Goal: Navigation & Orientation: Find specific page/section

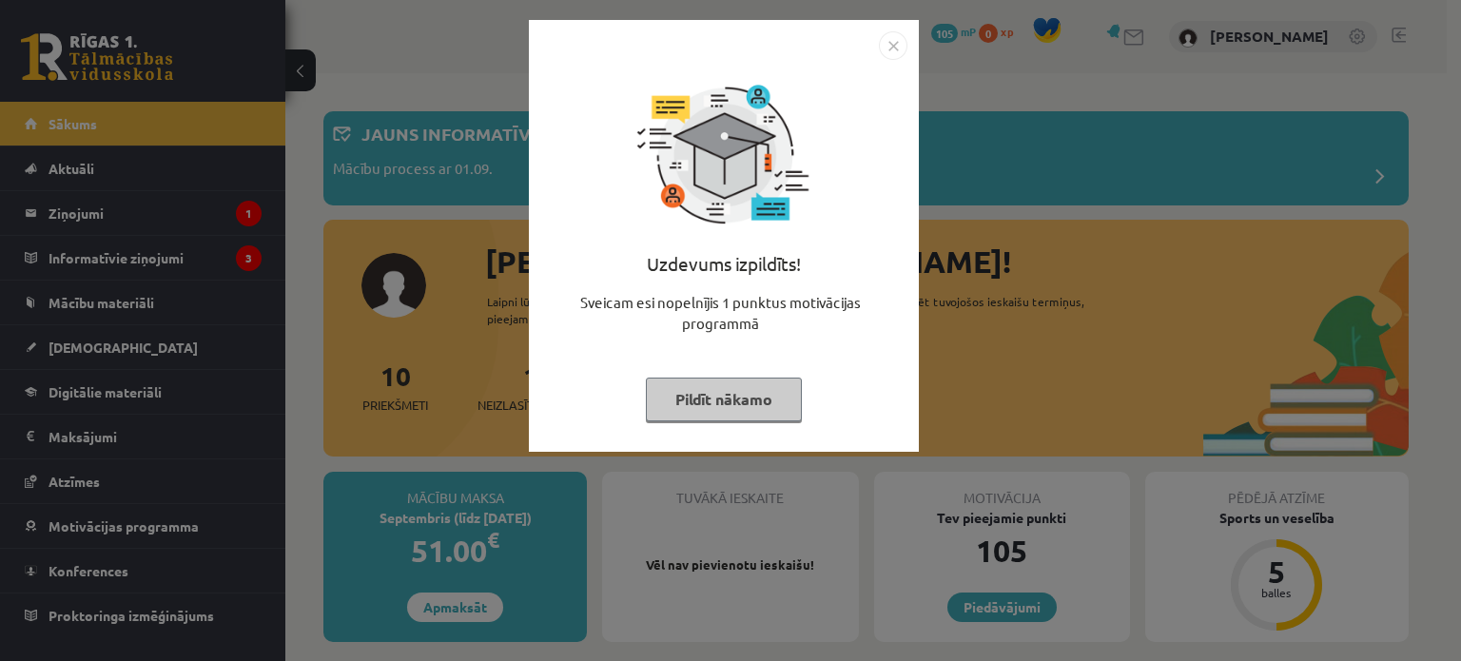
click at [756, 386] on button "Pildīt nākamo" at bounding box center [724, 400] width 156 height 44
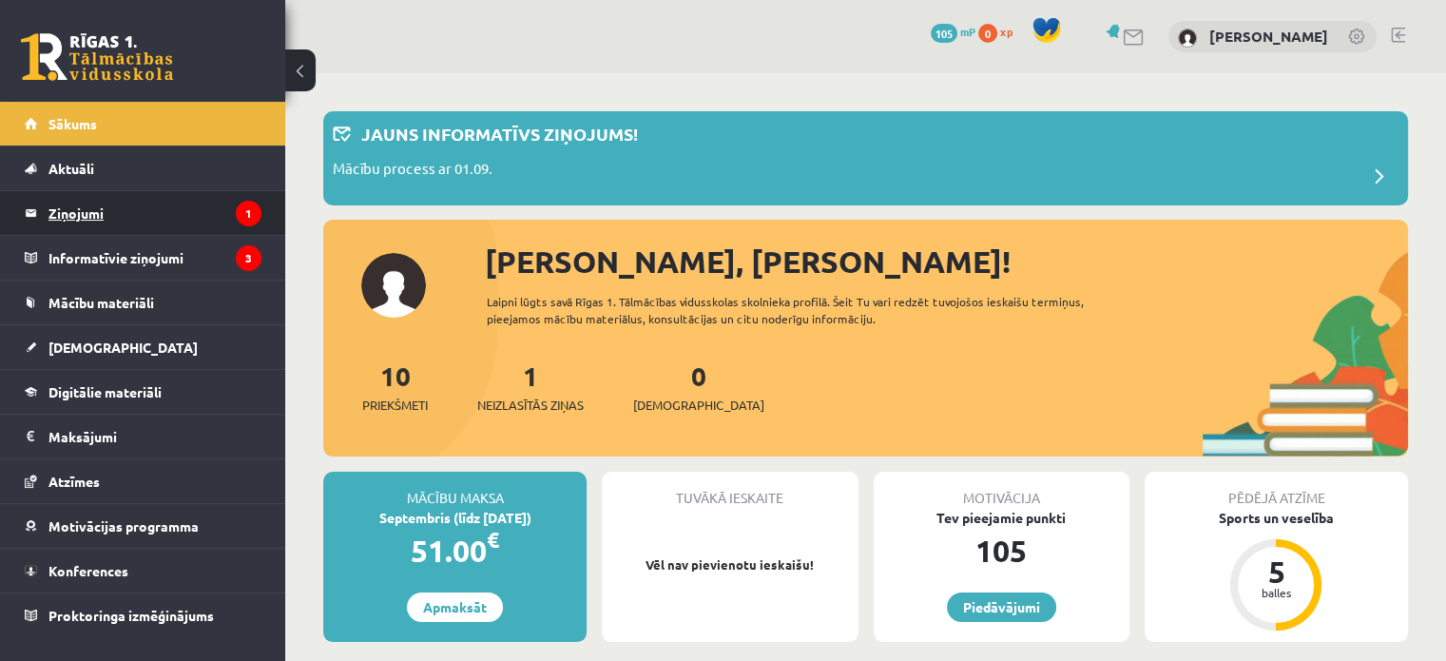
click at [146, 219] on legend "Ziņojumi 1" at bounding box center [154, 213] width 213 height 44
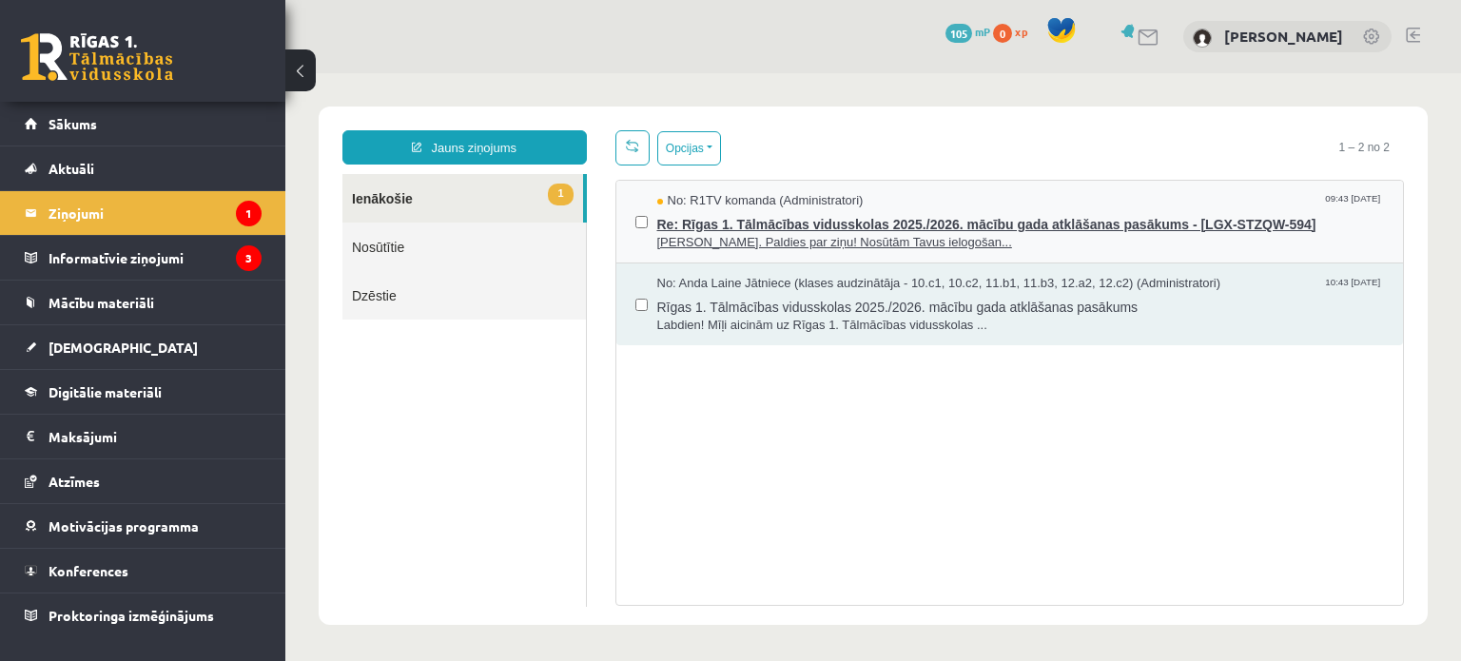
click at [759, 229] on span "Re: Rīgas 1. Tālmācības vidusskolas 2025./2026. mācību gada atklāšanas pasākums…" at bounding box center [1020, 222] width 727 height 24
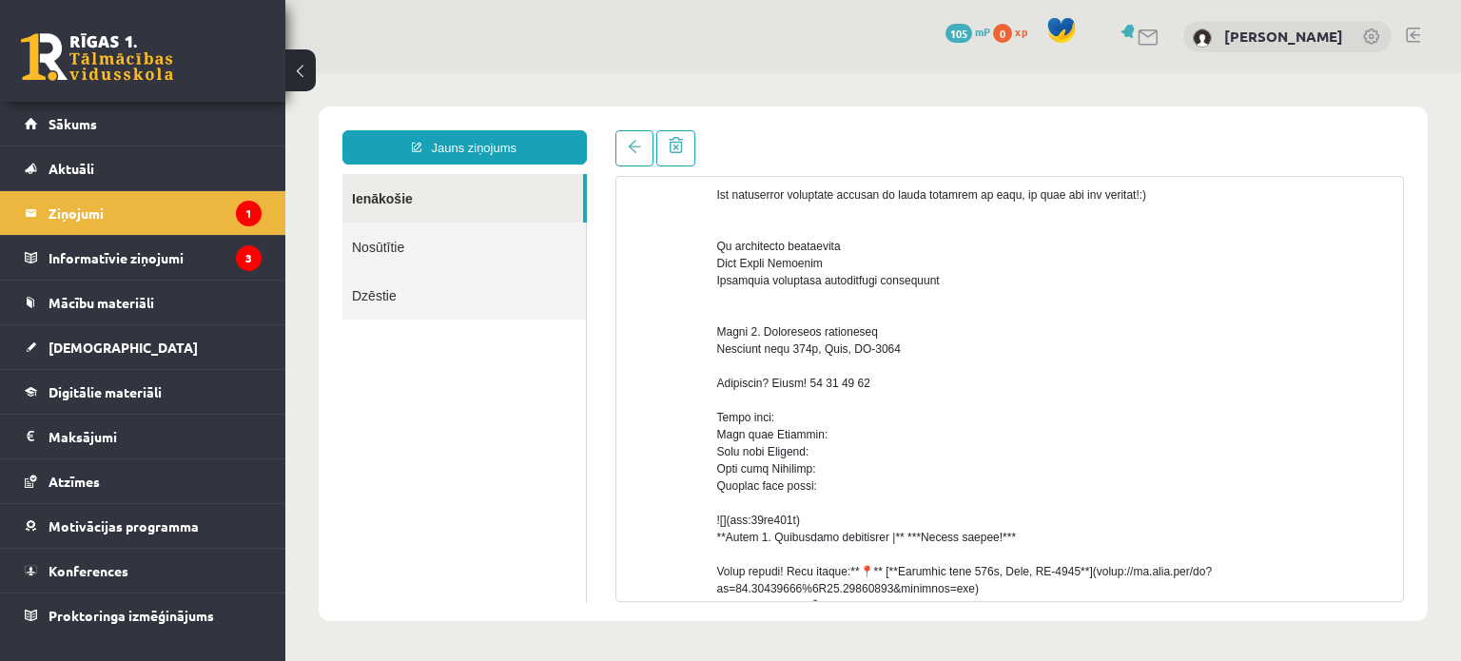
scroll to position [317, 0]
click at [145, 255] on legend "Informatīvie ziņojumi 3" at bounding box center [154, 258] width 213 height 44
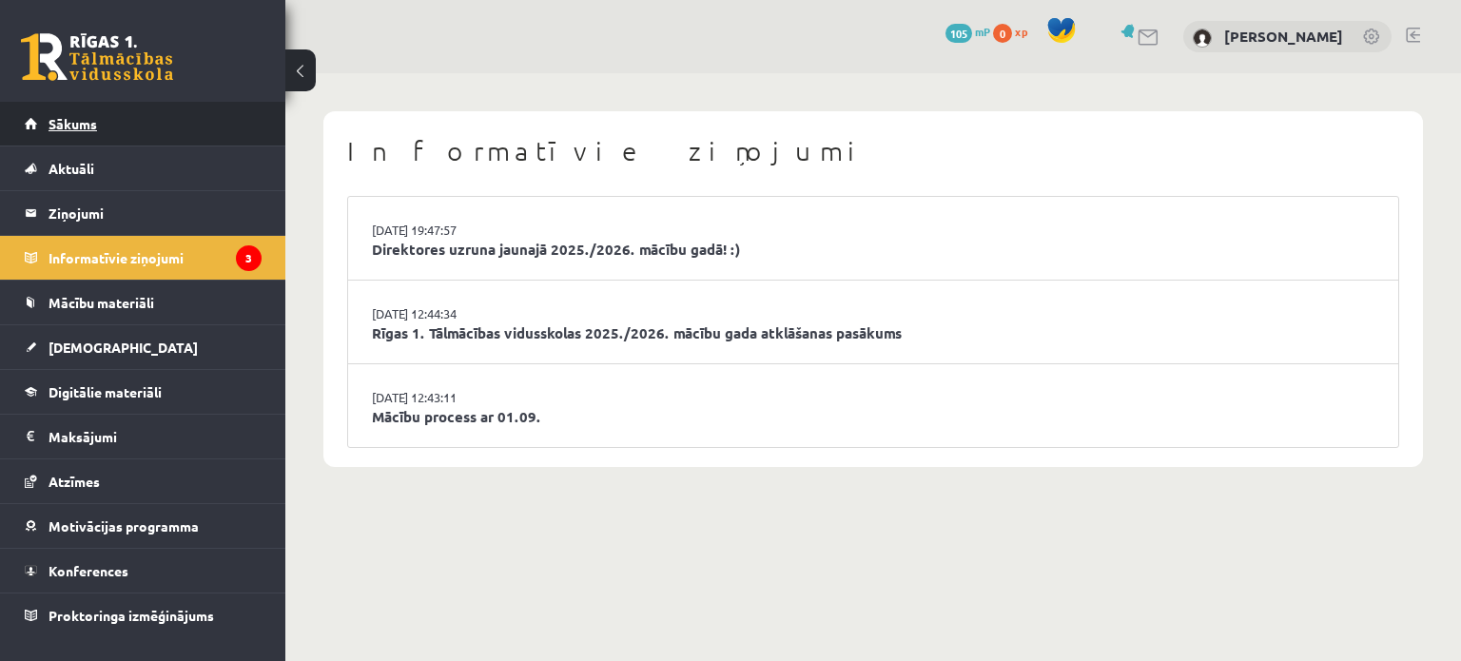
click at [87, 138] on link "Sākums" at bounding box center [143, 124] width 237 height 44
